Goal: Navigation & Orientation: Find specific page/section

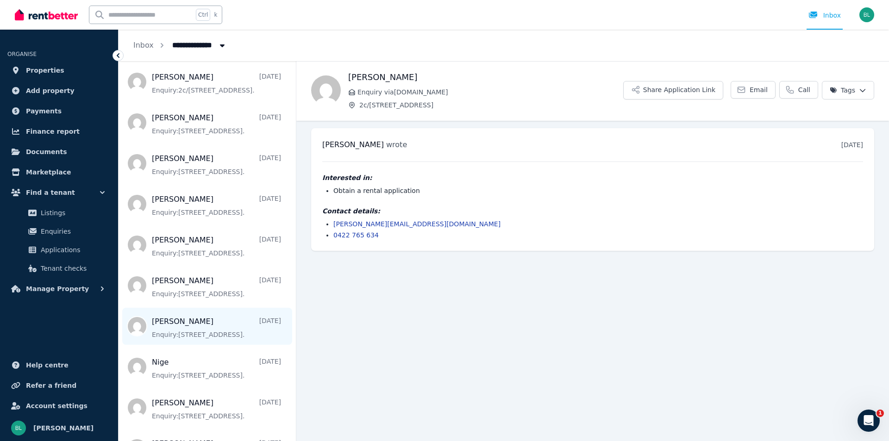
scroll to position [649, 0]
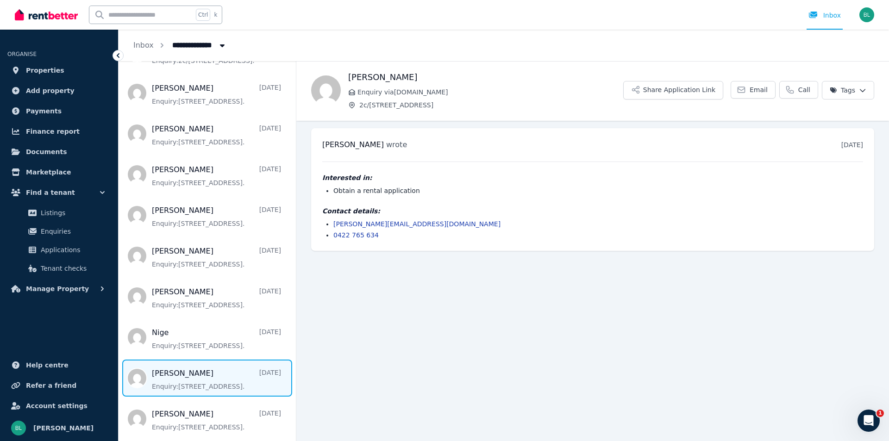
click at [173, 375] on span "Message list" at bounding box center [207, 378] width 177 height 37
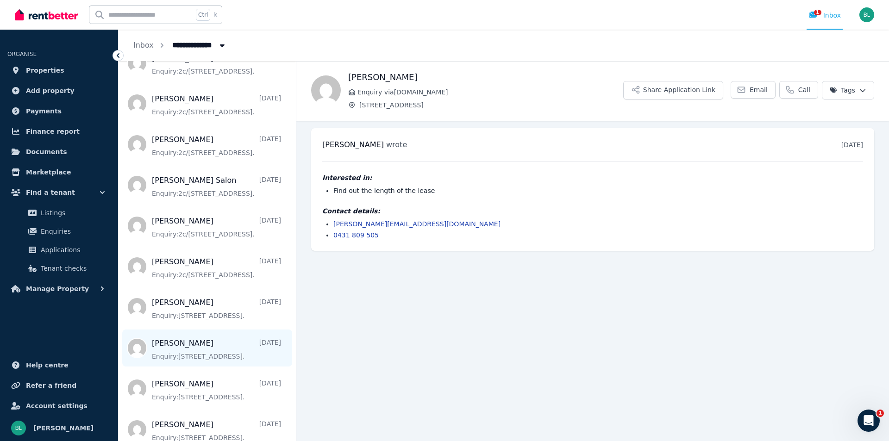
scroll to position [402, 0]
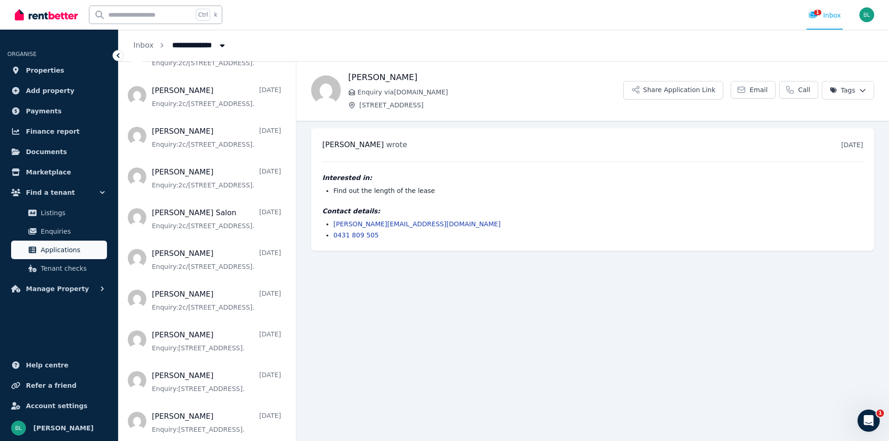
click at [52, 244] on link "Applications" at bounding box center [59, 250] width 96 height 19
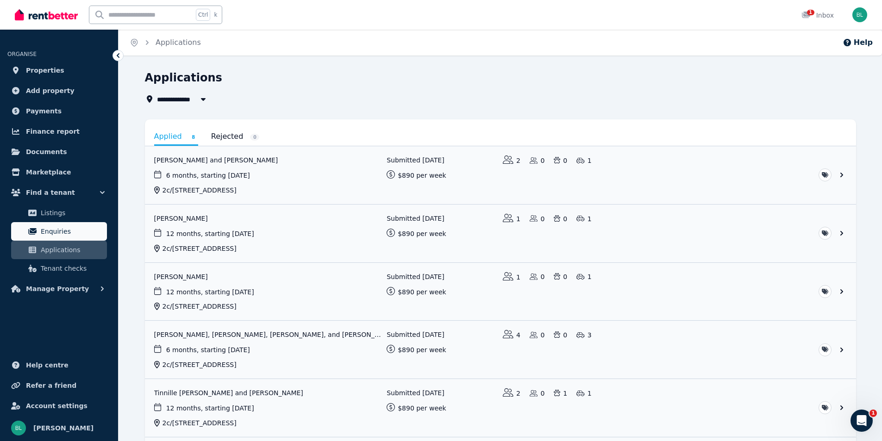
click at [67, 228] on span "Enquiries" at bounding box center [72, 231] width 63 height 11
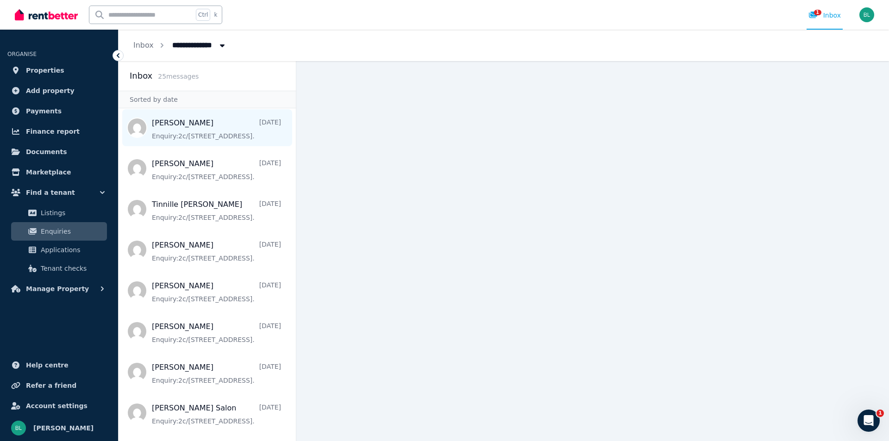
scroll to position [247, 0]
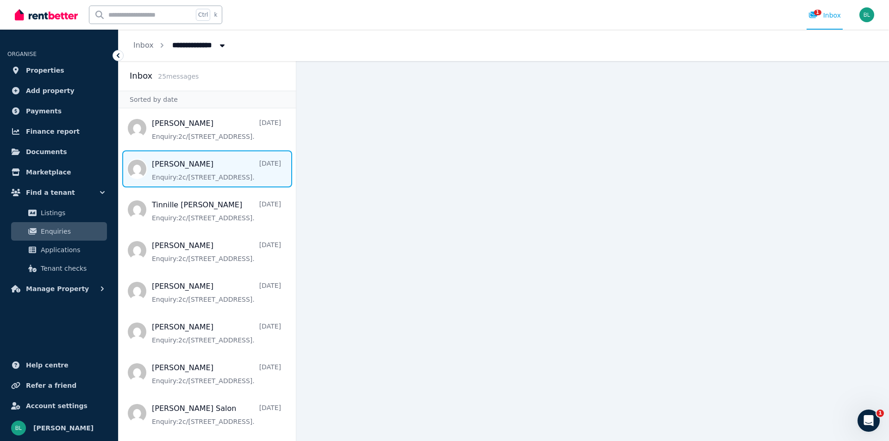
click at [172, 167] on span "Message list" at bounding box center [207, 169] width 177 height 37
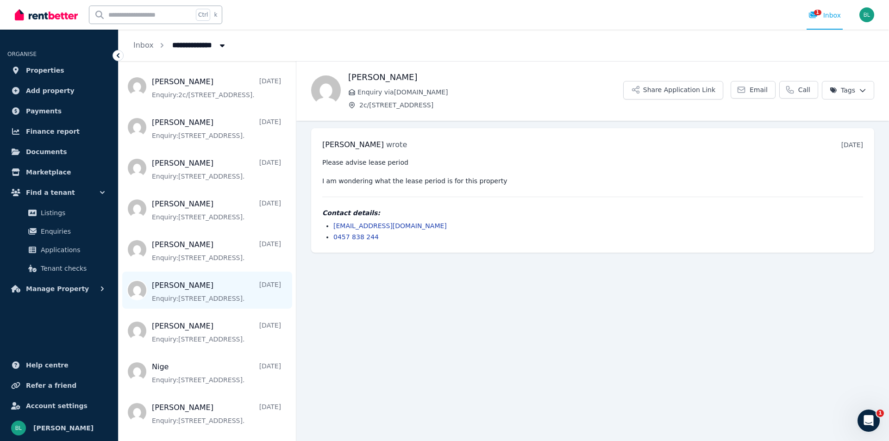
scroll to position [690, 0]
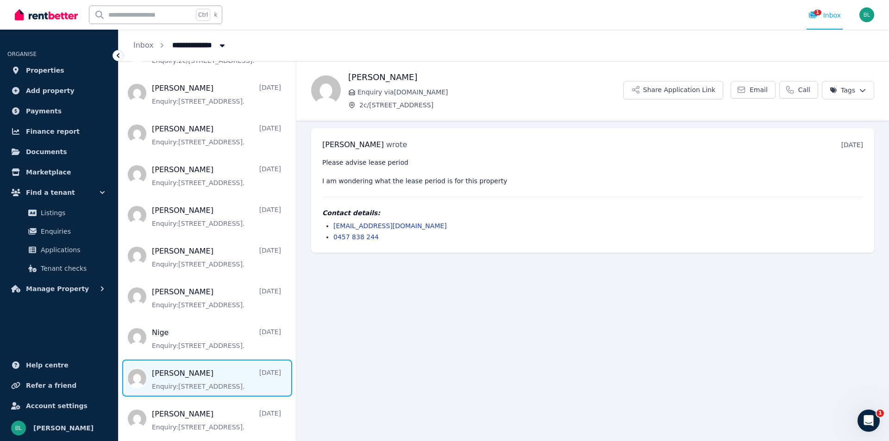
click at [189, 373] on span "Message list" at bounding box center [207, 378] width 177 height 37
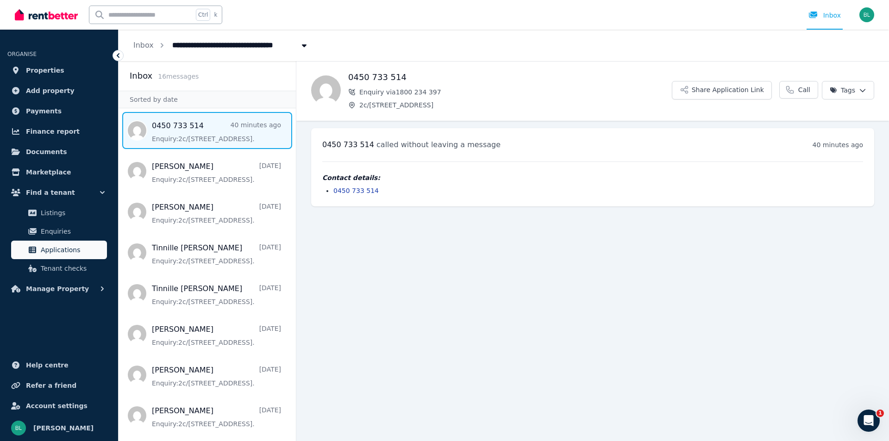
click at [55, 254] on span "Applications" at bounding box center [72, 250] width 63 height 11
